Goal: Check status: Check status

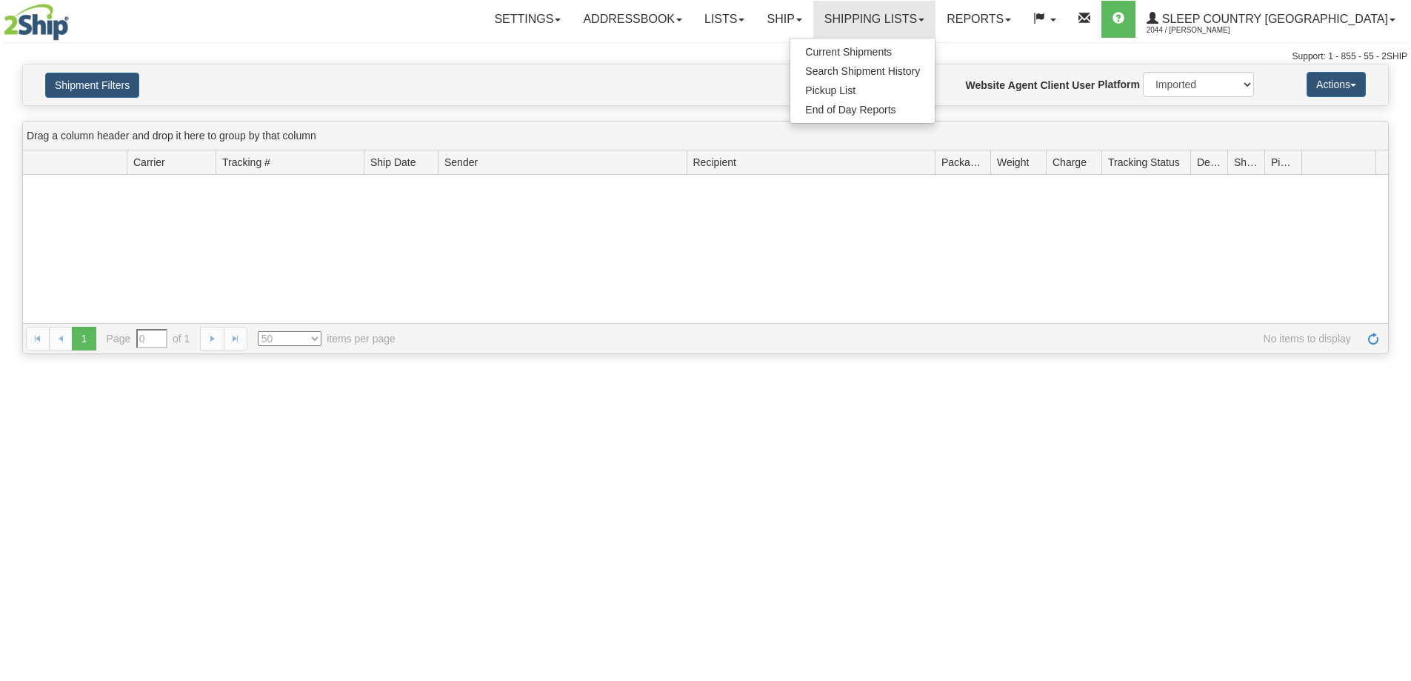
select select "1"
select select "50"
click at [913, 73] on span "Search Shipment History" at bounding box center [862, 71] width 115 height 12
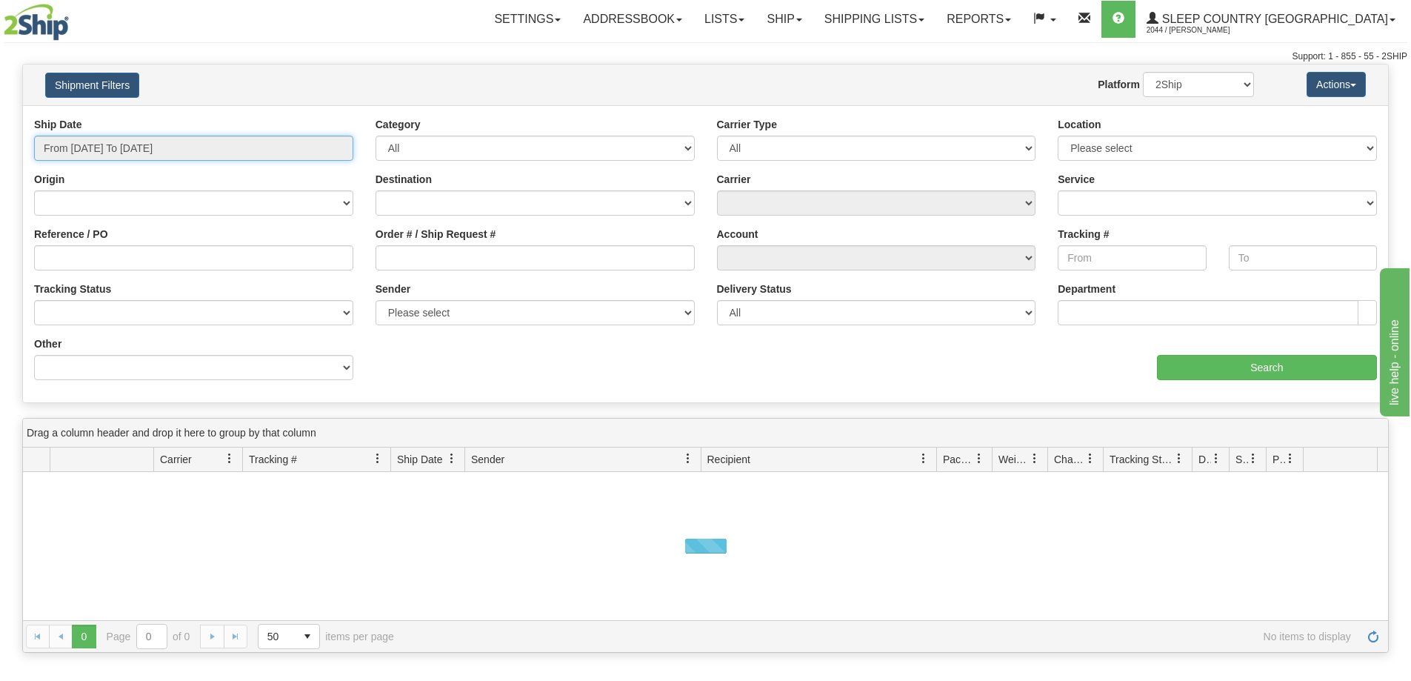
click at [96, 144] on input "From [DATE] To [DATE]" at bounding box center [193, 148] width 319 height 25
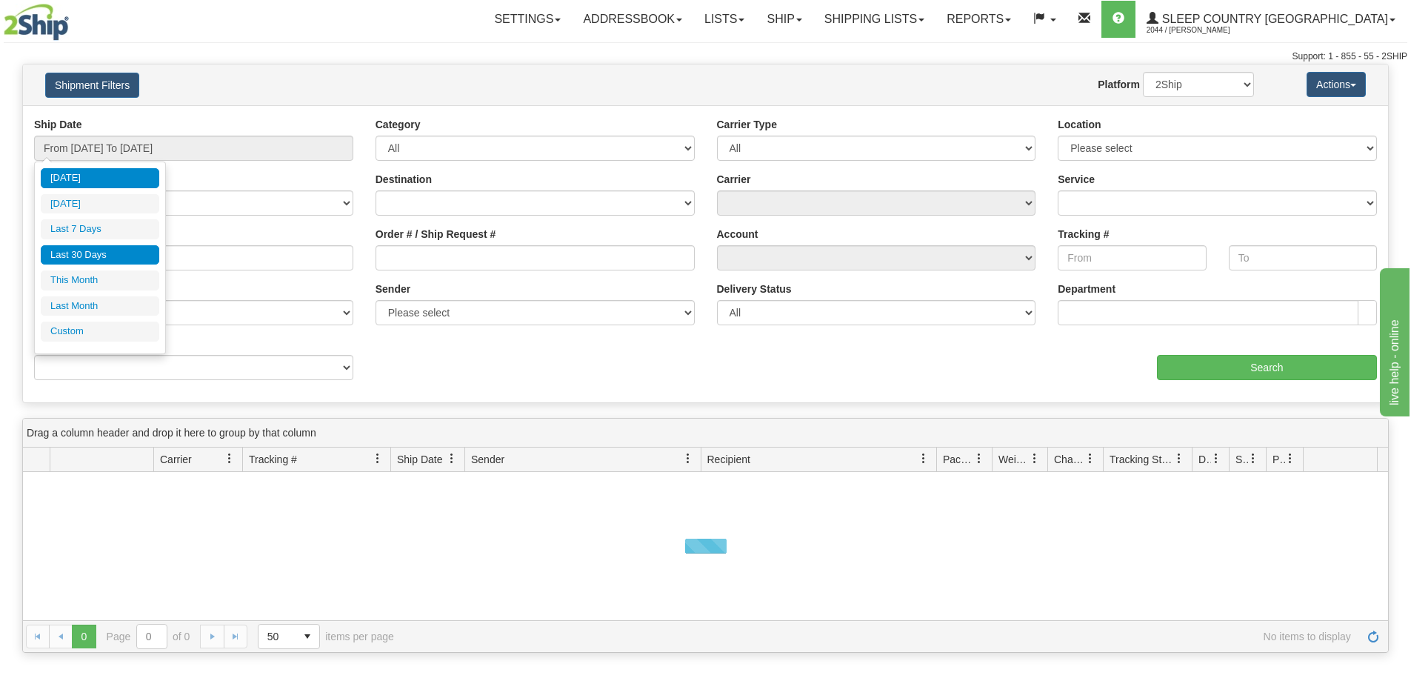
drag, startPoint x: 106, startPoint y: 251, endPoint x: 113, endPoint y: 261, distance: 11.7
click at [106, 252] on li "Last 30 Days" at bounding box center [100, 255] width 119 height 20
type input "From [DATE] To [DATE]"
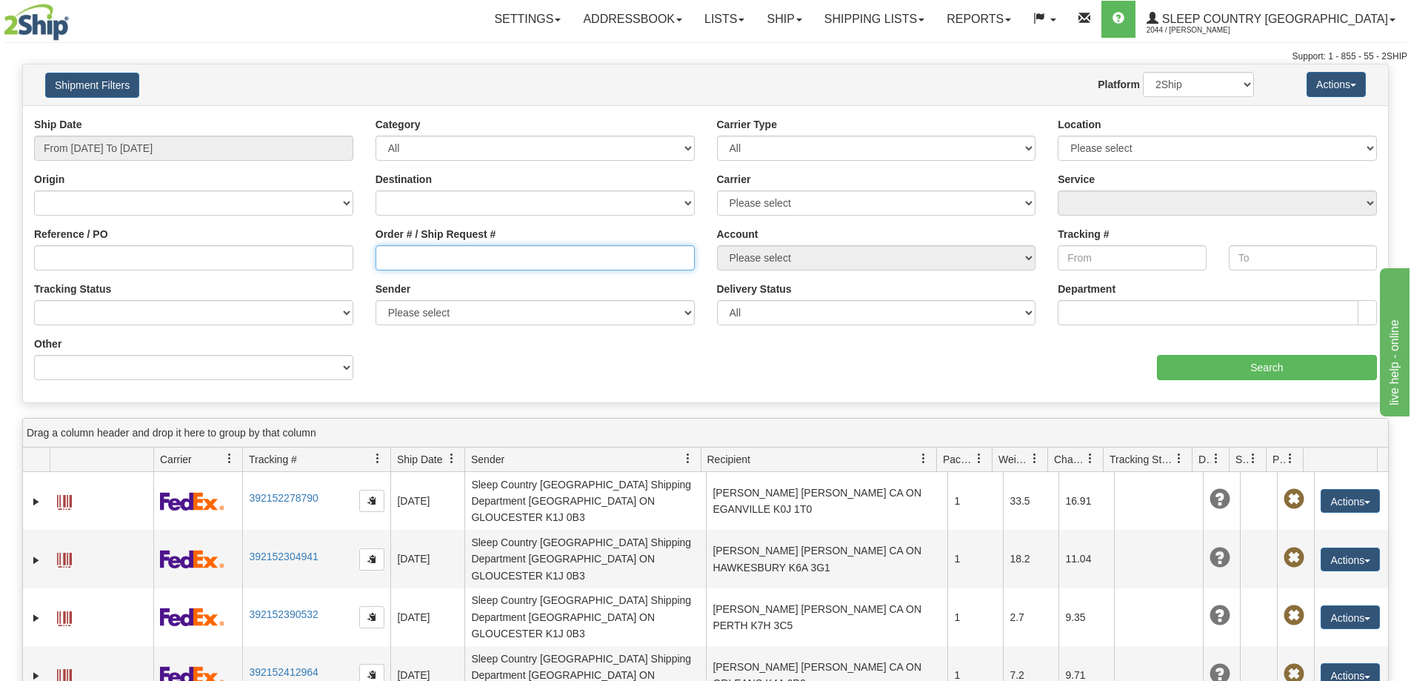
click at [413, 258] on input "Order # / Ship Request #" at bounding box center [535, 257] width 319 height 25
paste input "9000H995059"
type input "9000H995059"
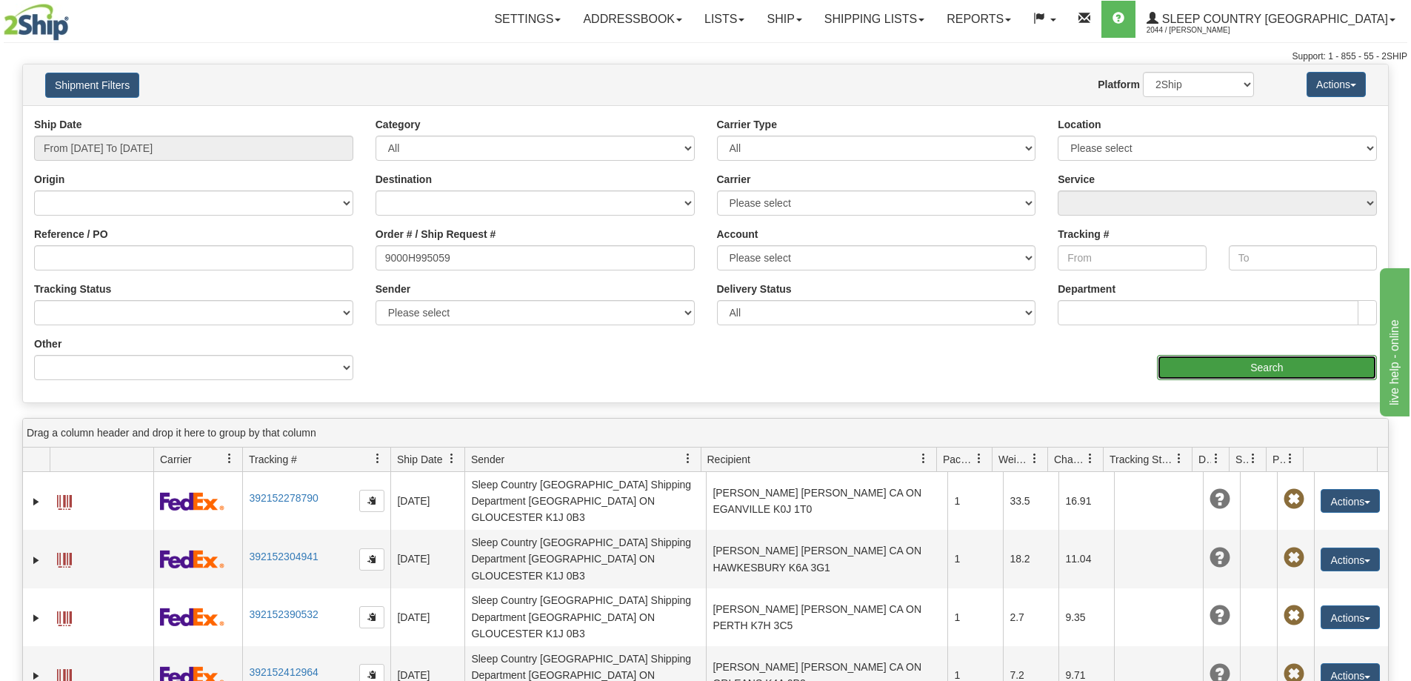
click at [1217, 370] on input "Search" at bounding box center [1267, 367] width 220 height 25
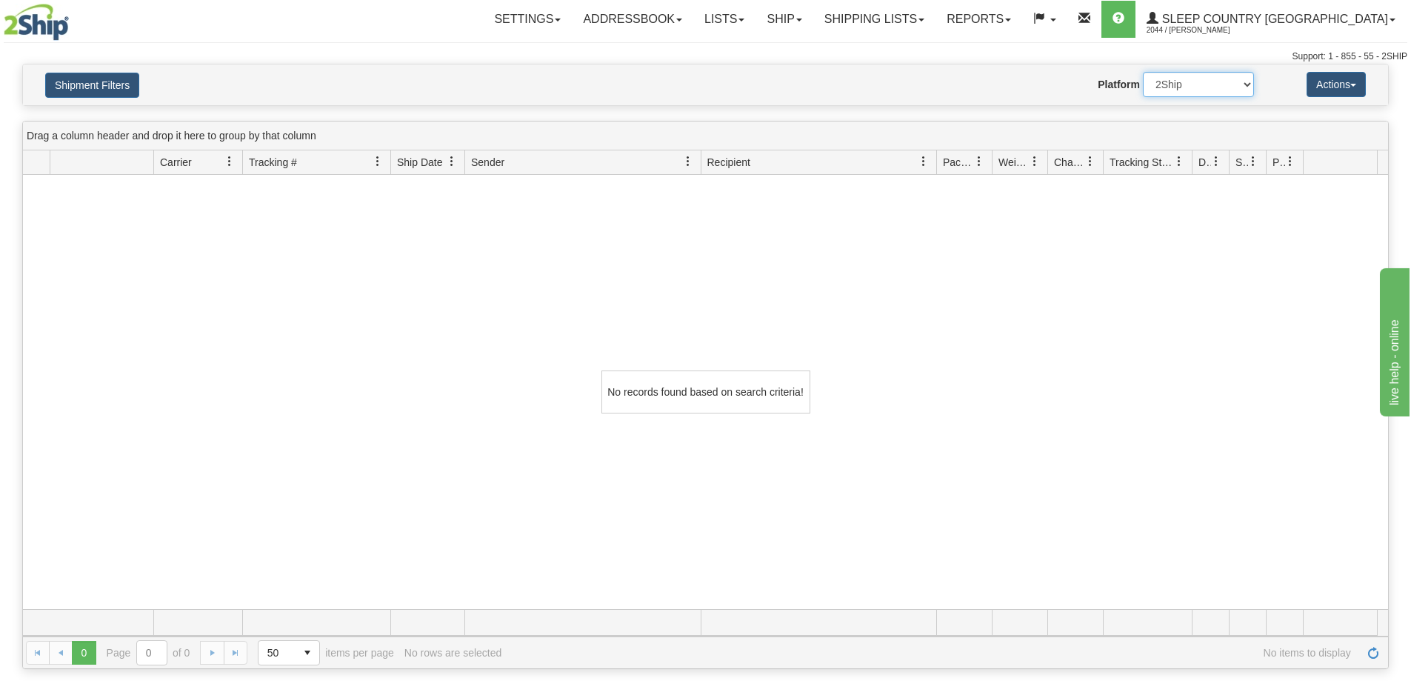
click at [1192, 92] on select "2Ship Imported" at bounding box center [1198, 84] width 111 height 25
select select "1"
click at [1143, 72] on select "2Ship Imported" at bounding box center [1198, 84] width 111 height 25
